Goal: Information Seeking & Learning: Compare options

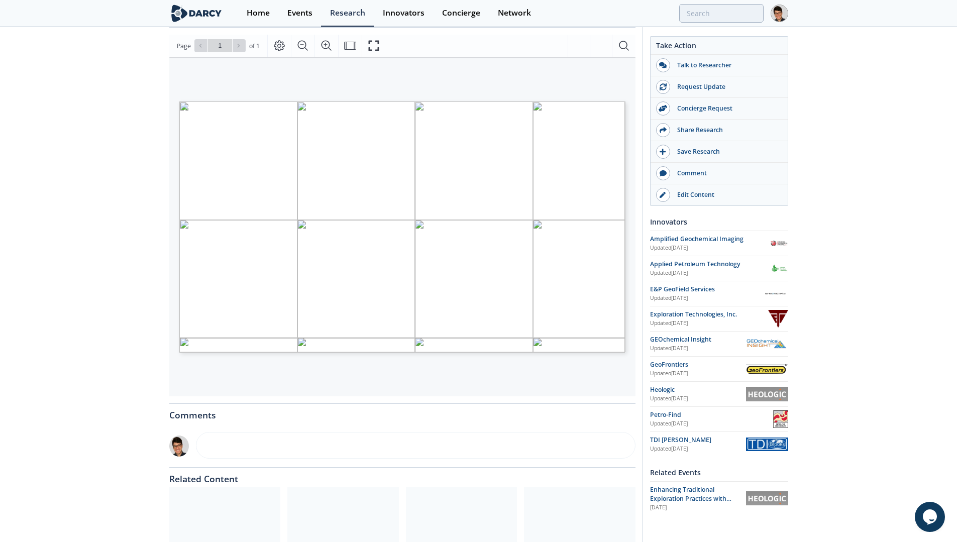
scroll to position [204, 0]
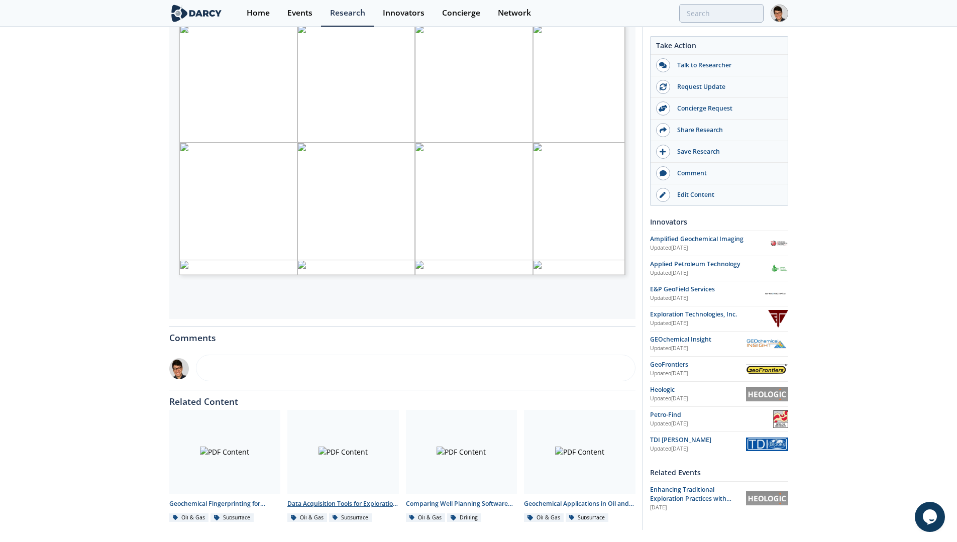
click at [342, 452] on div at bounding box center [343, 452] width 112 height 84
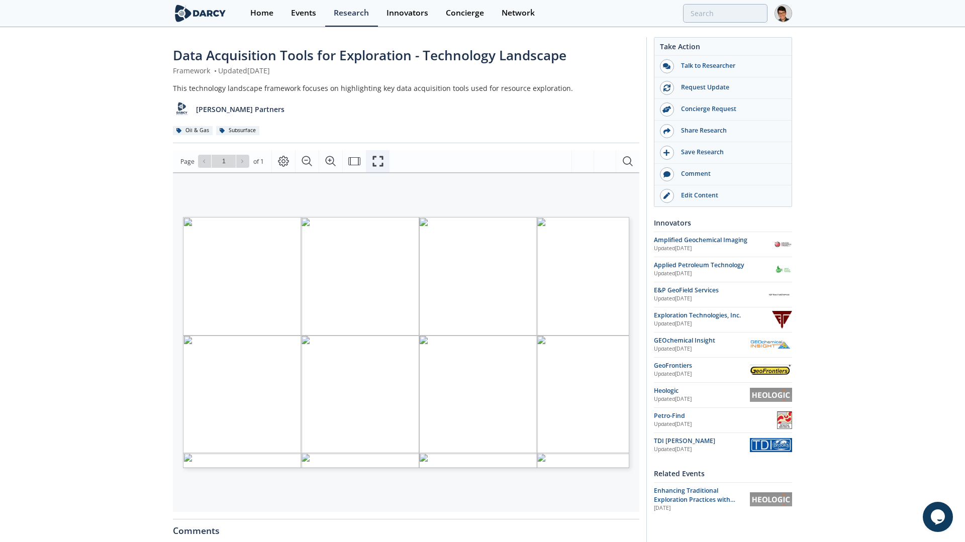
click at [377, 159] on icon "Fullscreen" at bounding box center [378, 161] width 12 height 12
click at [492, 267] on span "A logo of a" at bounding box center [489, 266] width 14 height 3
click at [513, 267] on span "A blue" at bounding box center [514, 267] width 9 height 3
click at [546, 268] on span "Nanometrics," at bounding box center [539, 269] width 18 height 3
click at [563, 268] on span "Home" at bounding box center [564, 268] width 9 height 3
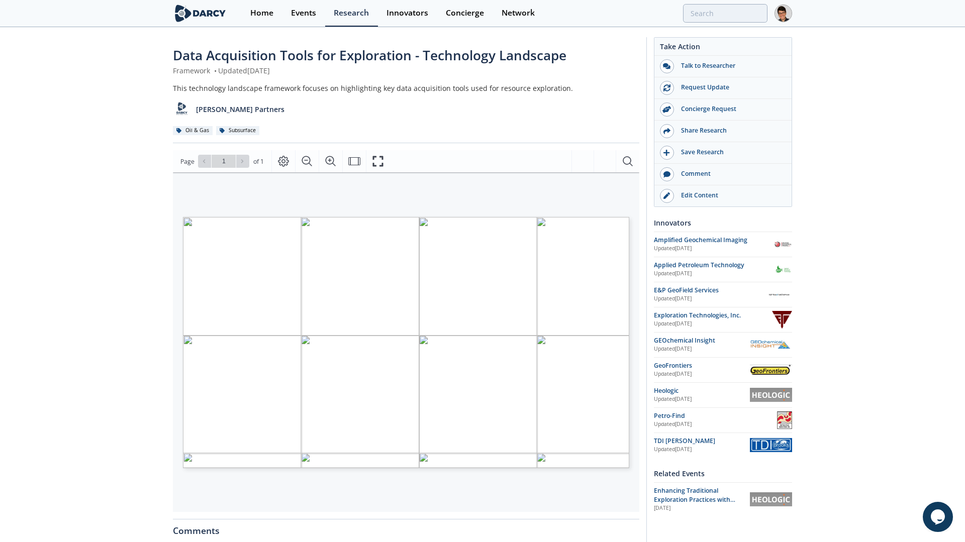
click at [579, 267] on span "A logo with" at bounding box center [573, 267] width 15 height 3
click at [493, 278] on span "A red and" at bounding box center [489, 277] width 13 height 3
click at [522, 276] on span "A black text on a" at bounding box center [520, 275] width 23 height 3
click at [554, 279] on span "Page 1" at bounding box center [947, 521] width 893 height 502
click at [580, 278] on span "A close-up" at bounding box center [577, 277] width 14 height 4
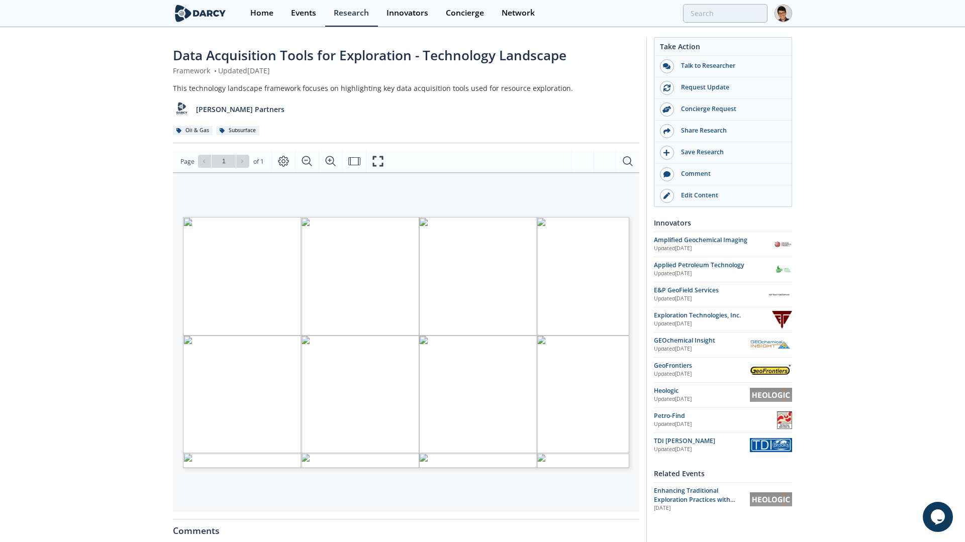
click at [601, 278] on span "logo" at bounding box center [598, 280] width 6 height 4
click at [599, 278] on span "logo" at bounding box center [598, 280] width 6 height 4
